Goal: Transaction & Acquisition: Purchase product/service

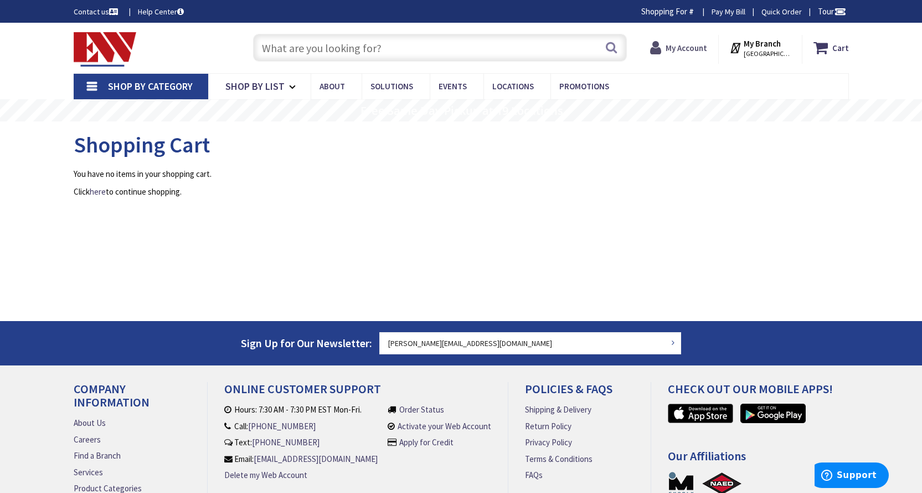
click at [681, 52] on strong "My Account" at bounding box center [687, 48] width 42 height 11
click at [372, 51] on input "text" at bounding box center [440, 48] width 374 height 28
click at [240, 91] on span "Shop By List" at bounding box center [254, 86] width 59 height 13
click at [152, 83] on span "Shop By Category" at bounding box center [150, 86] width 85 height 13
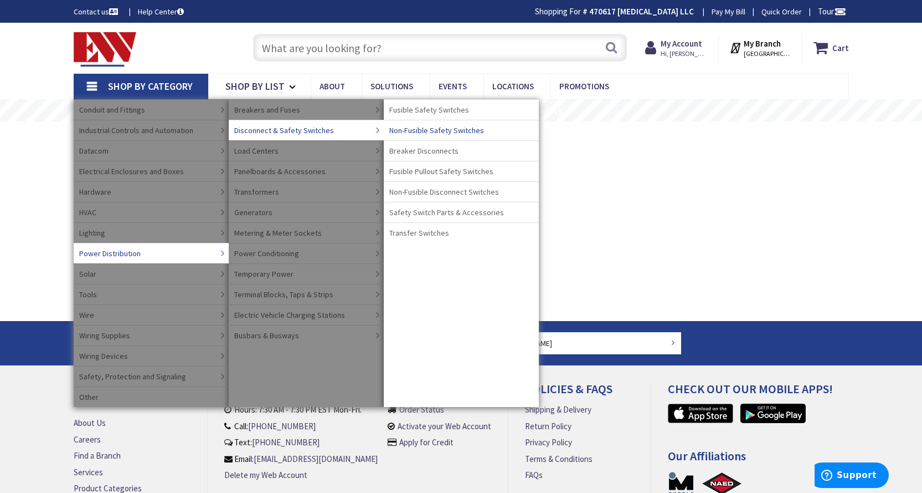
click at [407, 130] on span "Non-Fusible Safety Switches" at bounding box center [436, 130] width 95 height 11
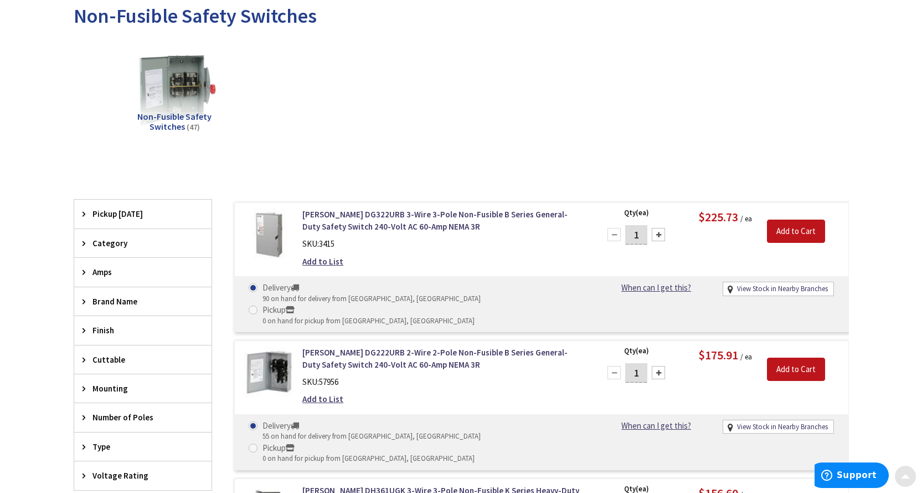
scroll to position [166, 0]
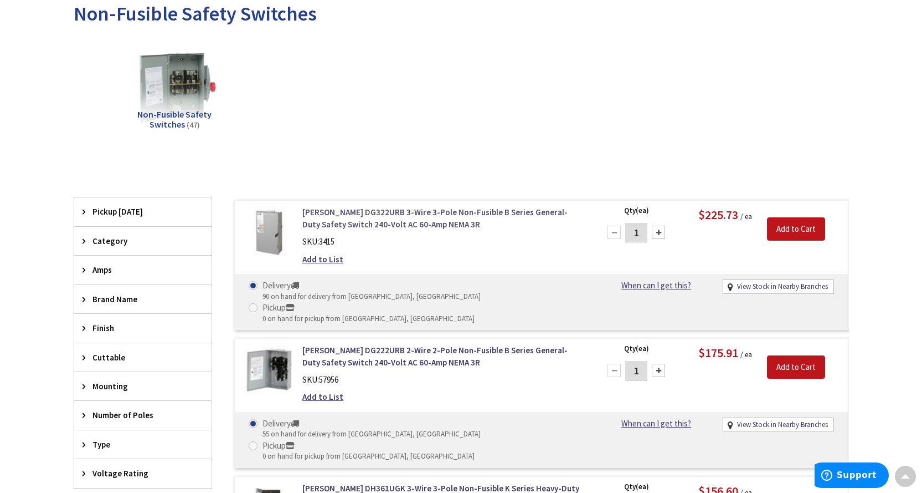
click at [492, 218] on link "Eaton DG322URB 3-Wire 3-Pole Non-Fusible B Series General-Duty Safety Switch 24…" at bounding box center [443, 218] width 282 height 24
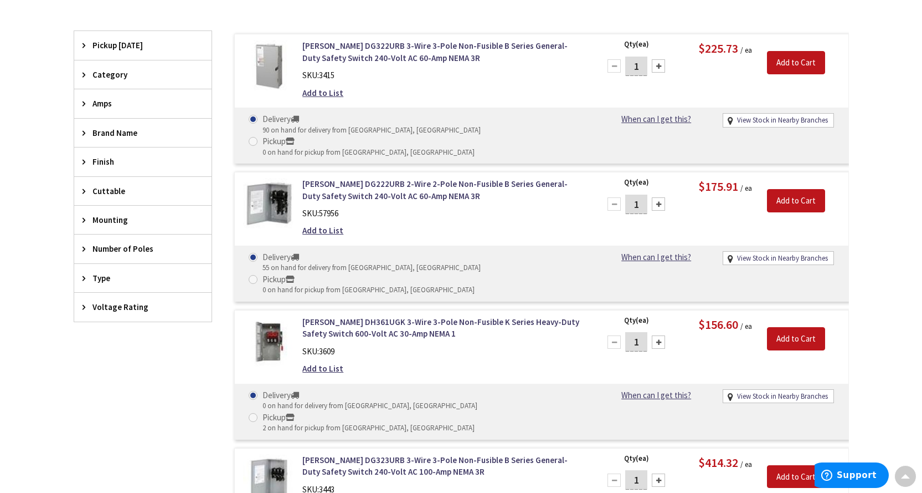
click at [95, 74] on span "Category" at bounding box center [138, 75] width 90 height 12
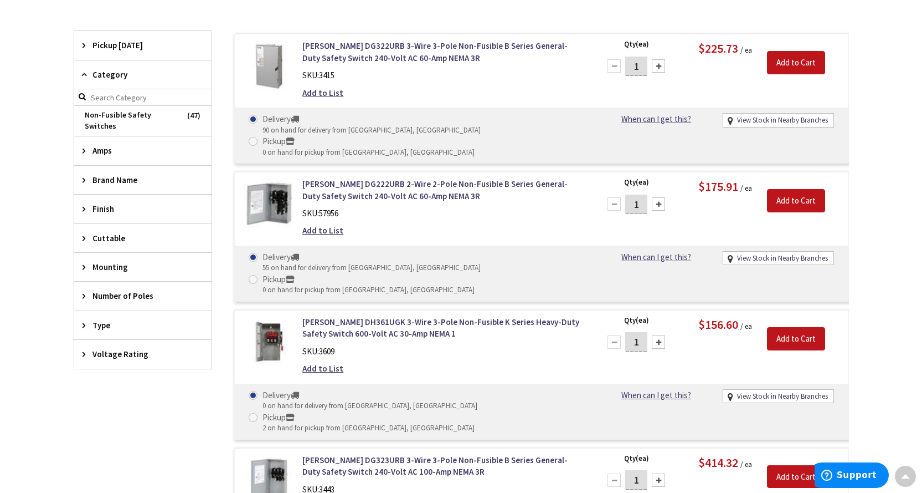
click at [109, 176] on span "Brand Name" at bounding box center [138, 180] width 90 height 12
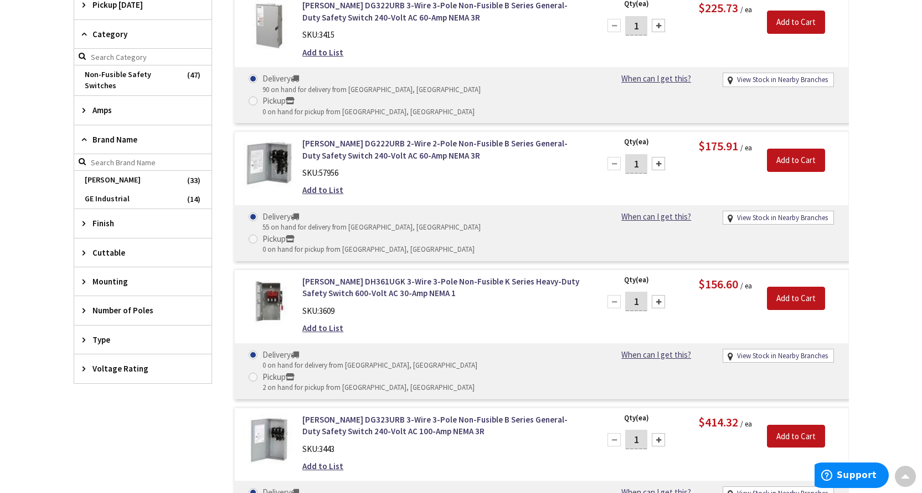
scroll to position [388, 0]
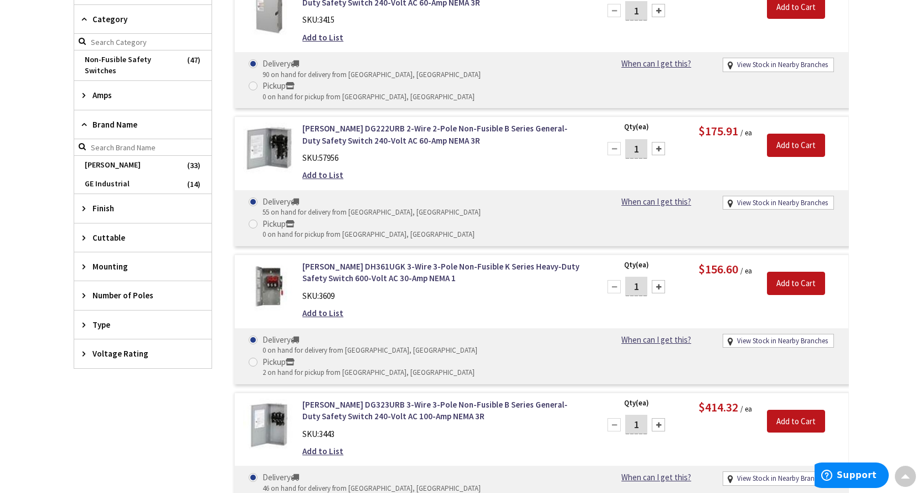
click at [116, 214] on div "Finish" at bounding box center [142, 208] width 137 height 28
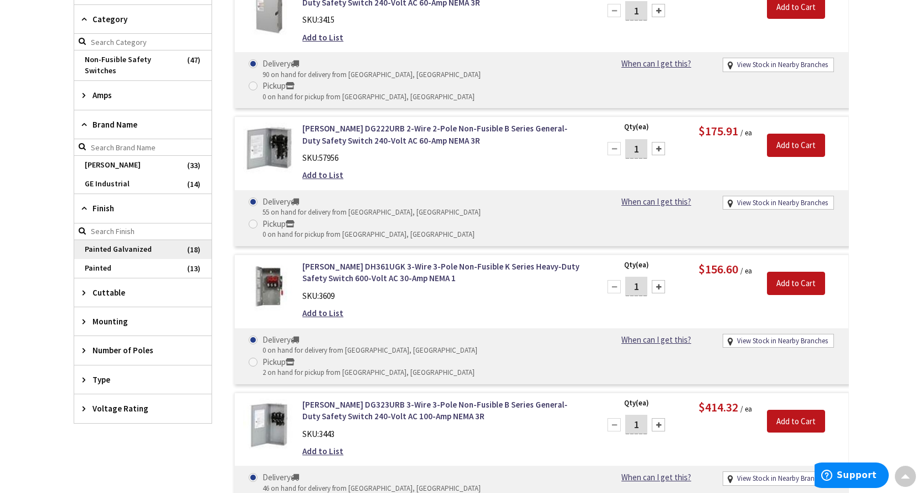
click at [132, 247] on span "Painted Galvanized" at bounding box center [142, 249] width 137 height 19
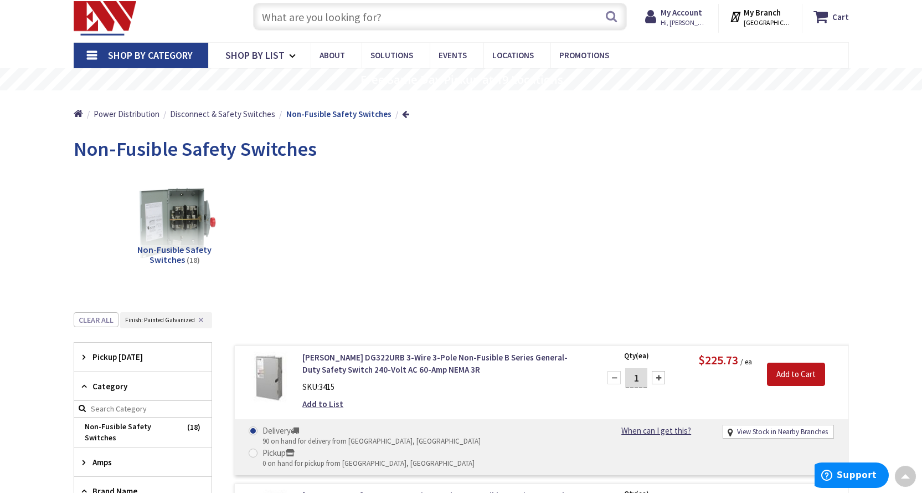
scroll to position [0, 0]
